Goal: Find specific page/section: Find specific page/section

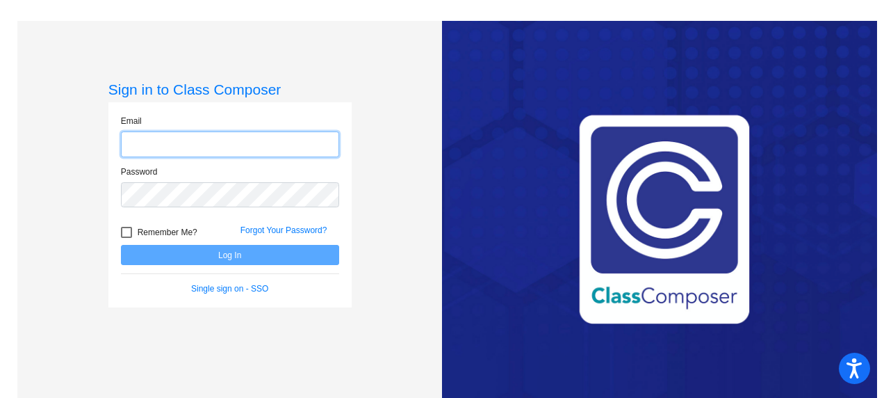
type input "[EMAIL_ADDRESS][DOMAIN_NAME]"
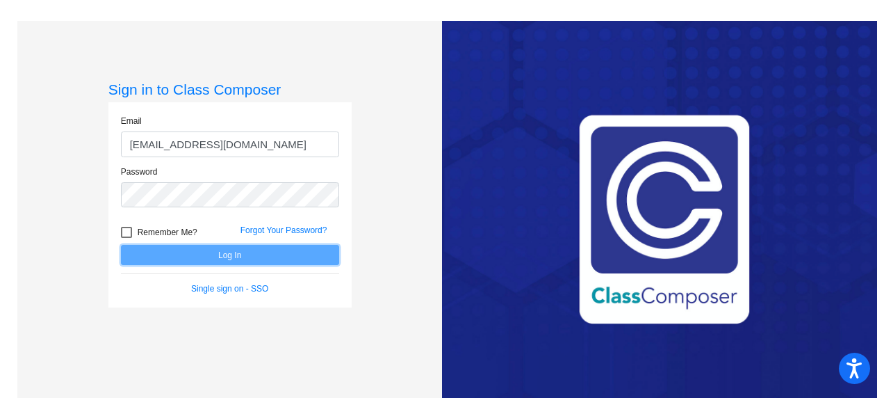
click at [223, 256] on button "Log In" at bounding box center [230, 255] width 218 height 20
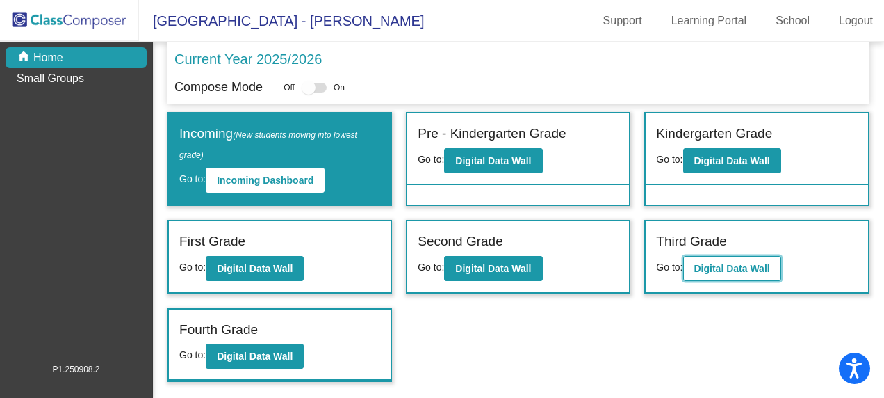
click at [722, 259] on button "Digital Data Wall" at bounding box center [733, 268] width 98 height 25
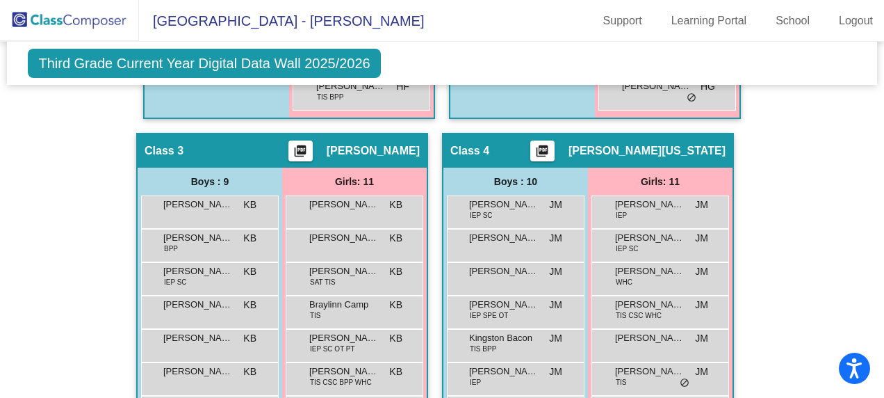
scroll to position [765, 0]
